Goal: Task Accomplishment & Management: Use online tool/utility

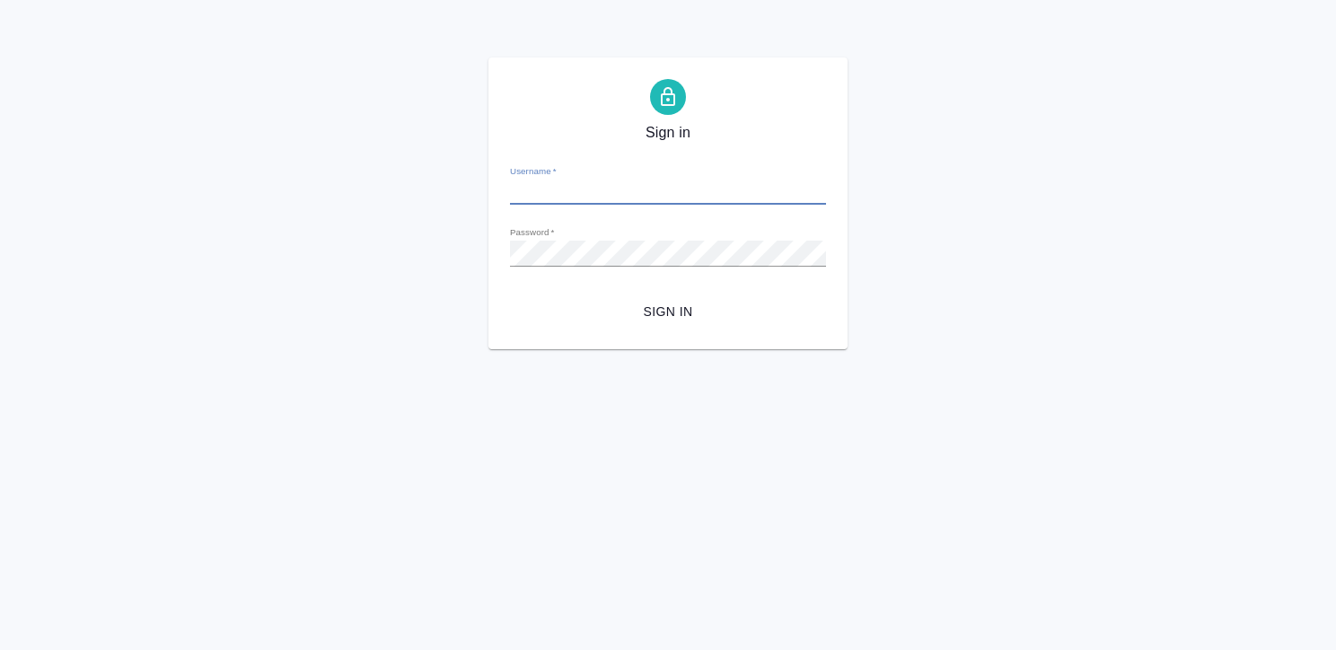
type input "[EMAIL_ADDRESS][DOMAIN_NAME]"
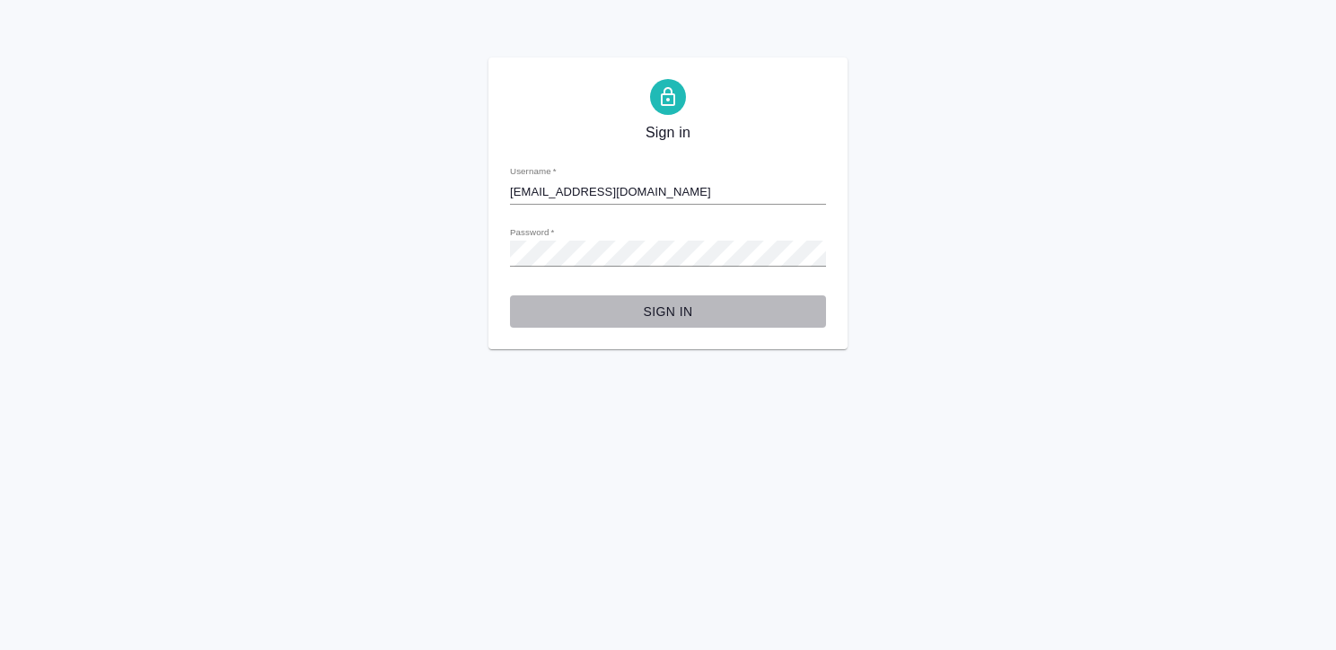
click at [671, 305] on span "Sign in" at bounding box center [667, 312] width 287 height 22
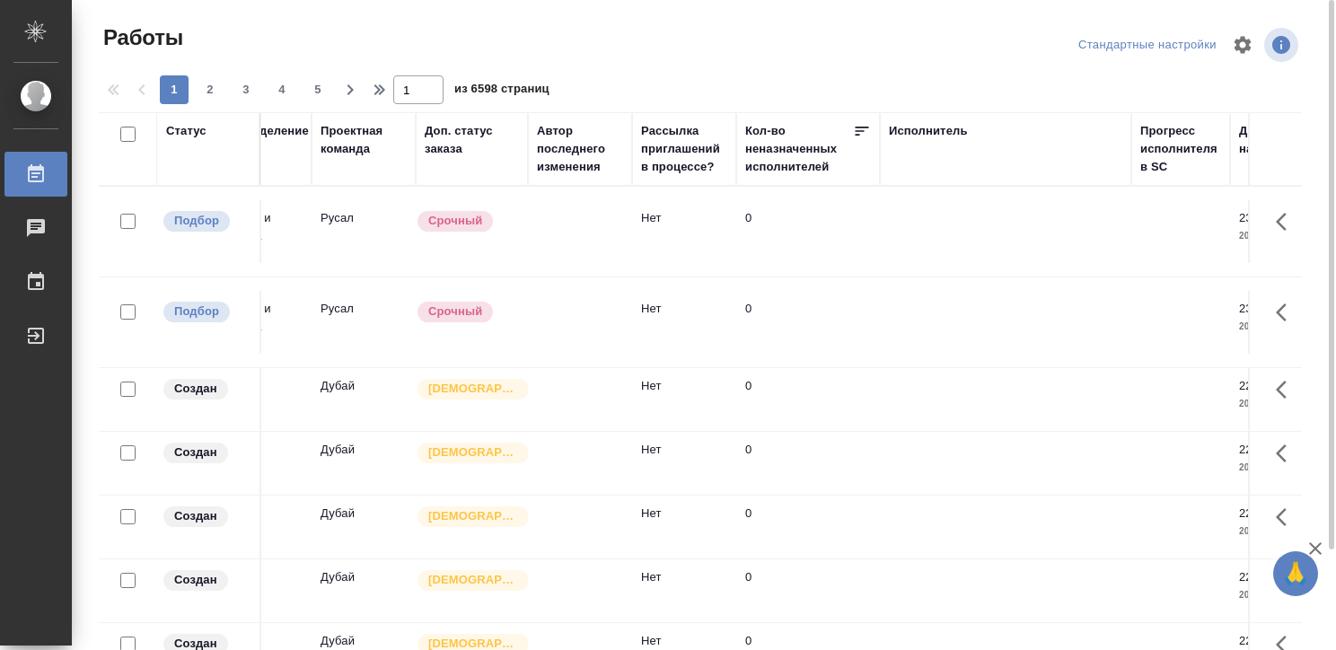
scroll to position [0, 582]
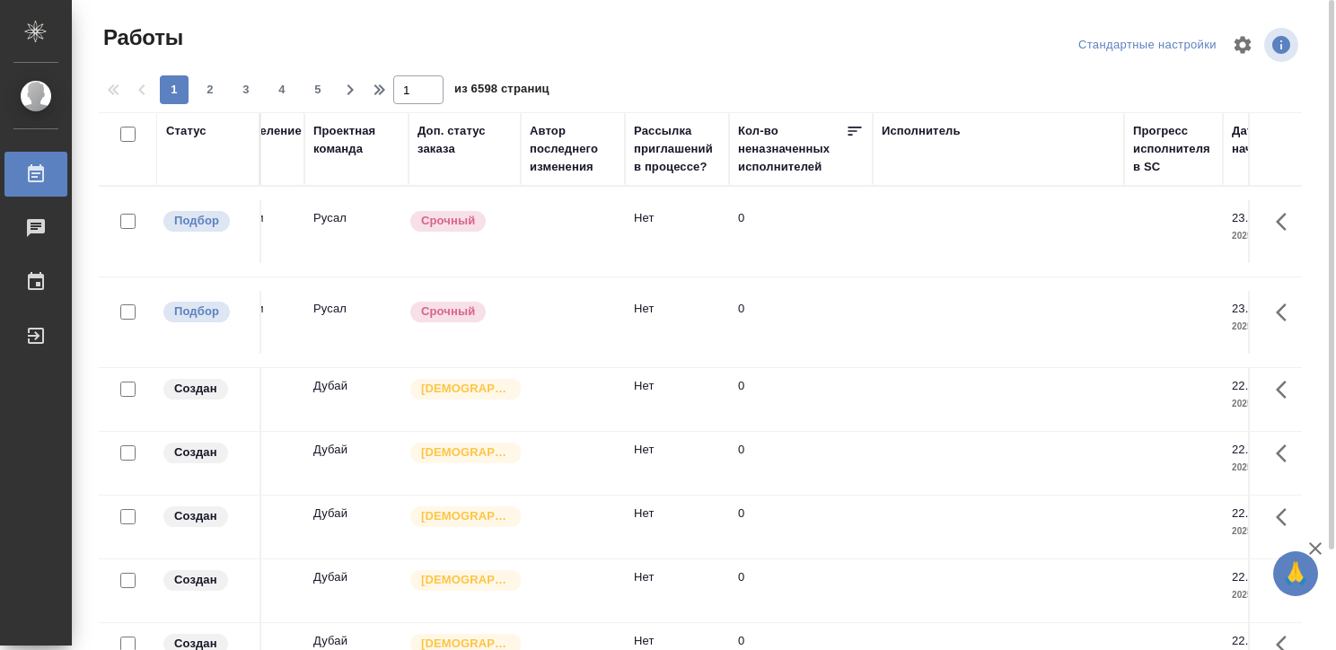
click at [915, 129] on div "Исполнитель" at bounding box center [921, 131] width 79 height 18
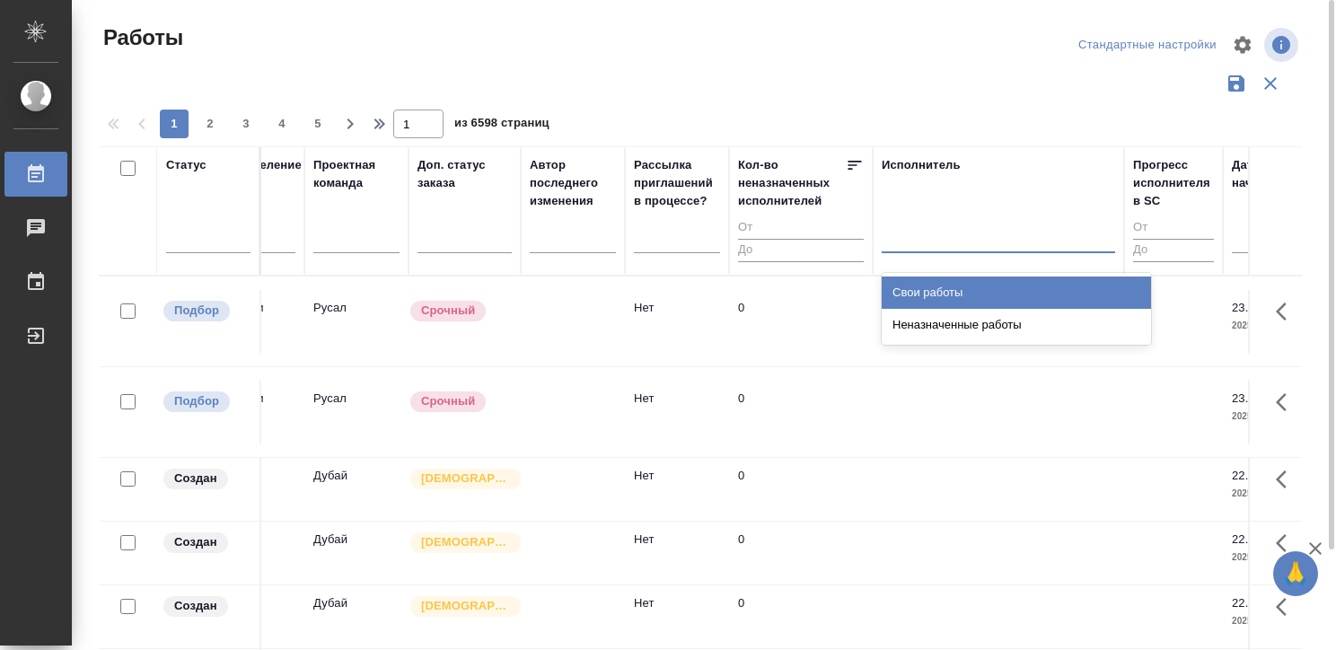
drag, startPoint x: 902, startPoint y: 237, endPoint x: 914, endPoint y: 286, distance: 50.7
click at [914, 266] on div "option Свои работы focused, 1 of 2. 2 results available. Use Up and Down to cho…" at bounding box center [998, 242] width 233 height 47
click at [914, 286] on div "Свои работы" at bounding box center [1016, 292] width 269 height 32
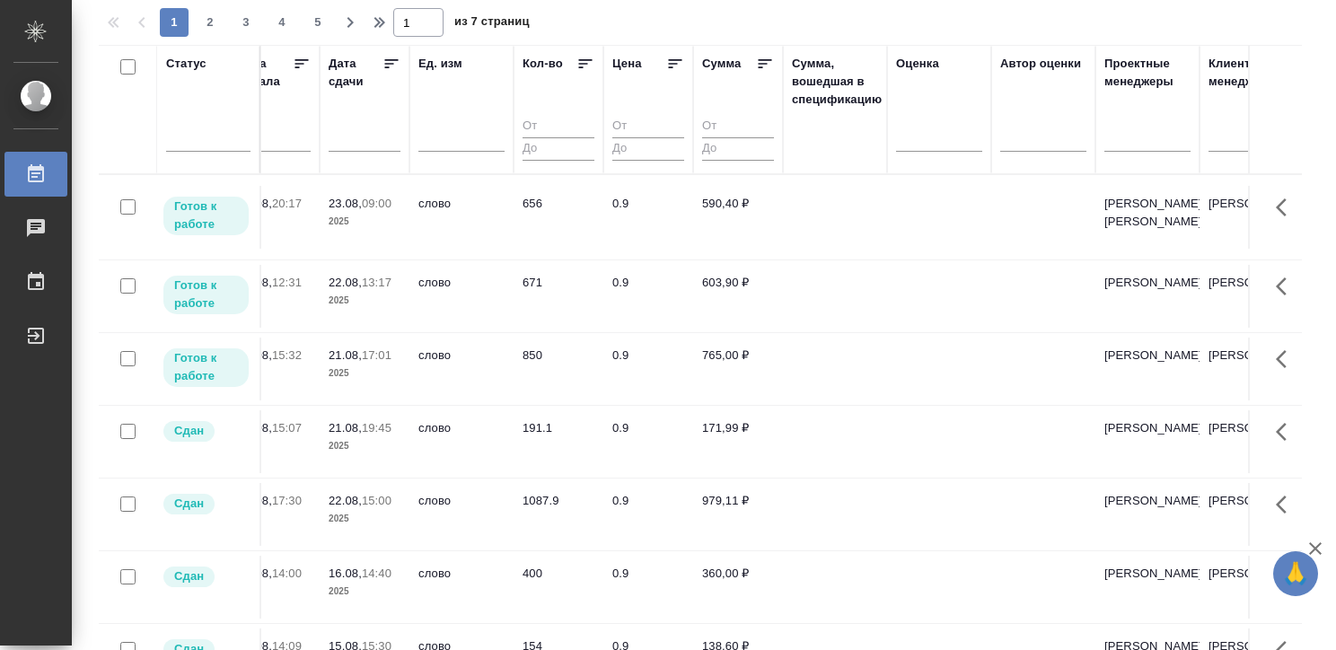
scroll to position [0, 1575]
click at [816, 197] on td at bounding box center [834, 217] width 104 height 63
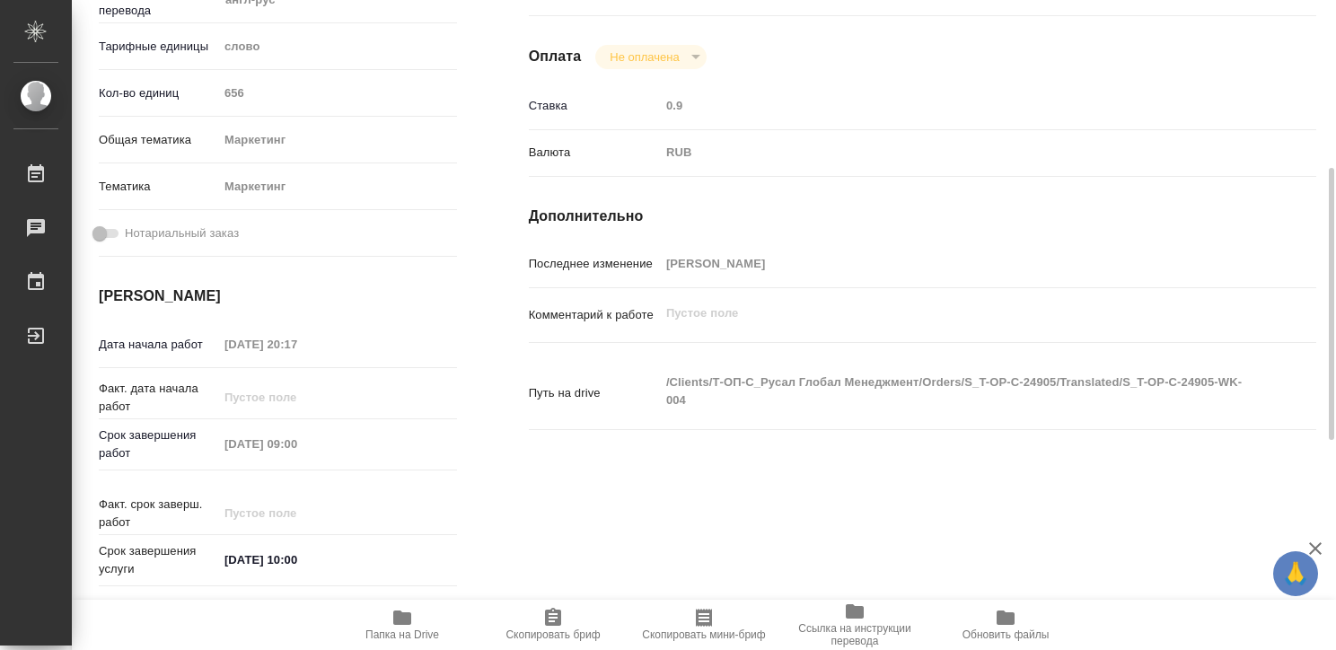
scroll to position [399, 0]
